Goal: Task Accomplishment & Management: Use online tool/utility

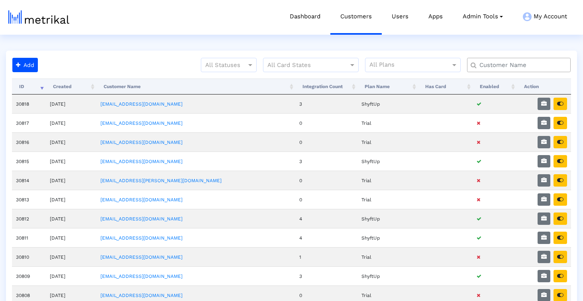
click at [537, 64] on input "text" at bounding box center [521, 65] width 94 height 8
click at [494, 63] on input "text" at bounding box center [521, 65] width 94 height 8
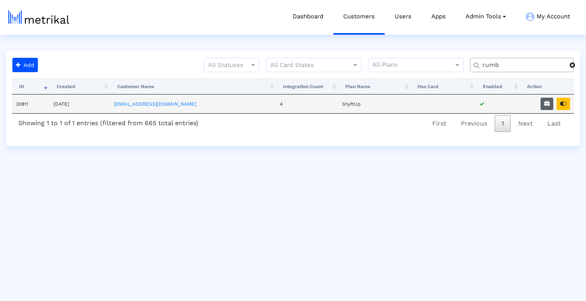
type input "rumb"
click at [547, 104] on icon "button" at bounding box center [547, 104] width 6 height 6
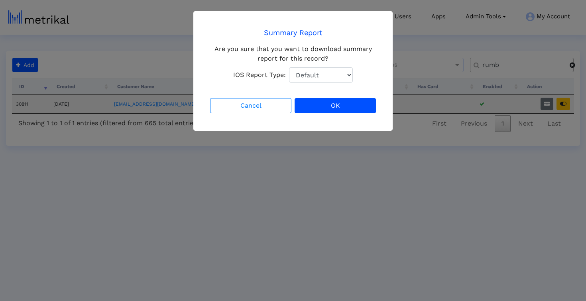
click at [320, 75] on select "Default Total Downloads New Downloads Redownloads" at bounding box center [321, 74] width 64 height 15
select select "1: 1"
click at [289, 67] on select "Default Total Downloads New Downloads Redownloads" at bounding box center [321, 74] width 64 height 15
click at [328, 104] on button "OK" at bounding box center [335, 105] width 81 height 15
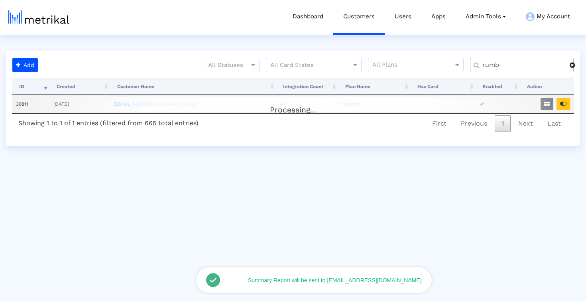
click at [507, 65] on input "rumb" at bounding box center [523, 65] width 93 height 8
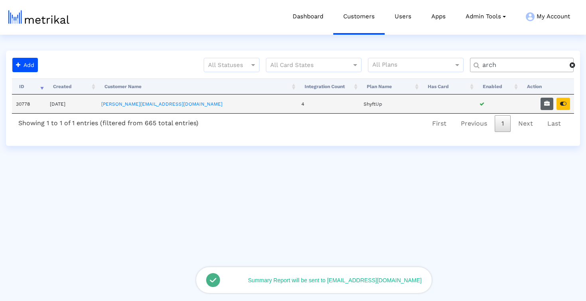
type input "arch"
click at [549, 106] on icon "button" at bounding box center [547, 104] width 6 height 6
select select "1: 1"
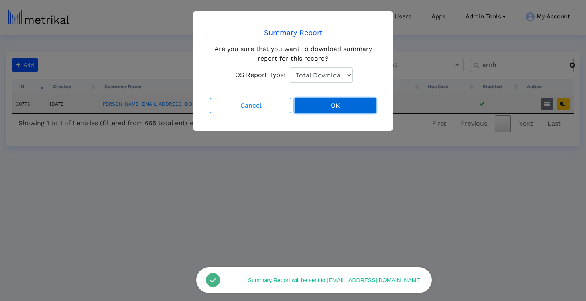
click at [328, 109] on button "OK" at bounding box center [335, 105] width 81 height 15
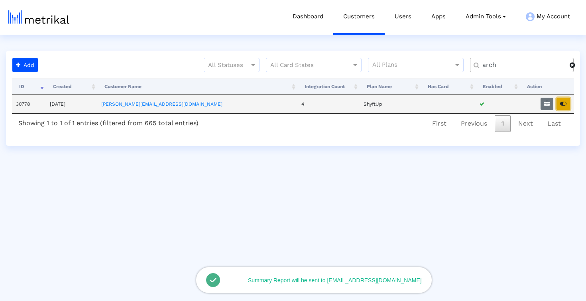
click at [569, 102] on button "button" at bounding box center [564, 104] width 14 height 12
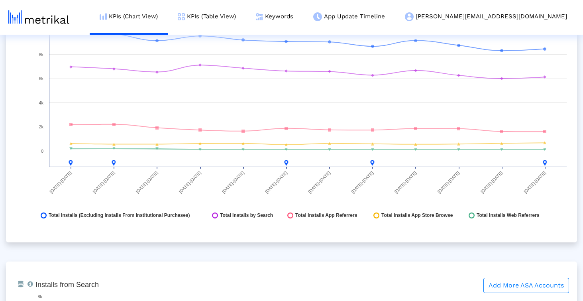
scroll to position [978, 0]
